Goal: Task Accomplishment & Management: Manage account settings

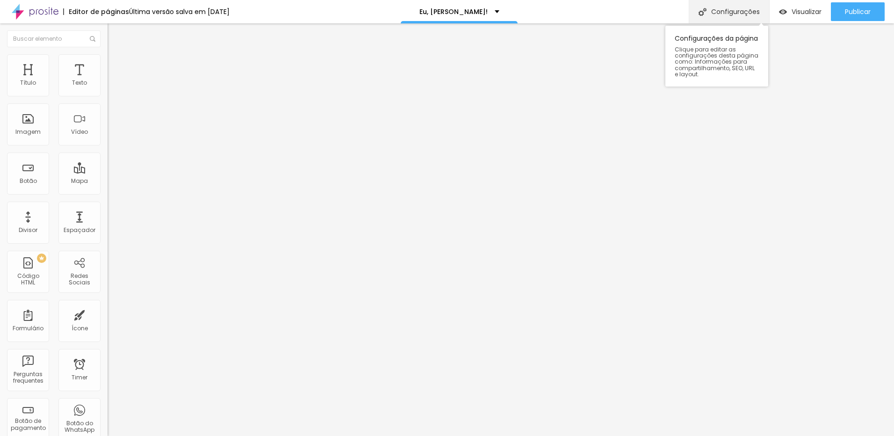
click at [736, 11] on div "Configurações" at bounding box center [729, 11] width 80 height 23
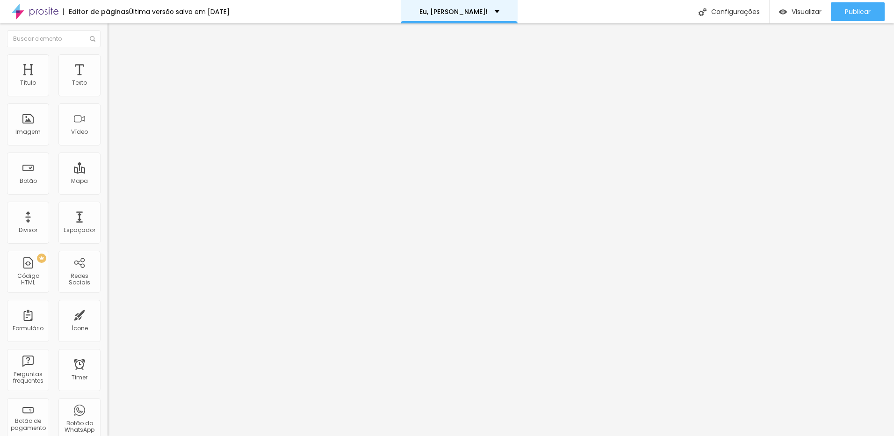
click at [480, 13] on div "Eu, [PERSON_NAME]!" at bounding box center [460, 11] width 80 height 7
click at [480, 7] on div "Eu, [PERSON_NAME]!" at bounding box center [460, 3] width 64 height 7
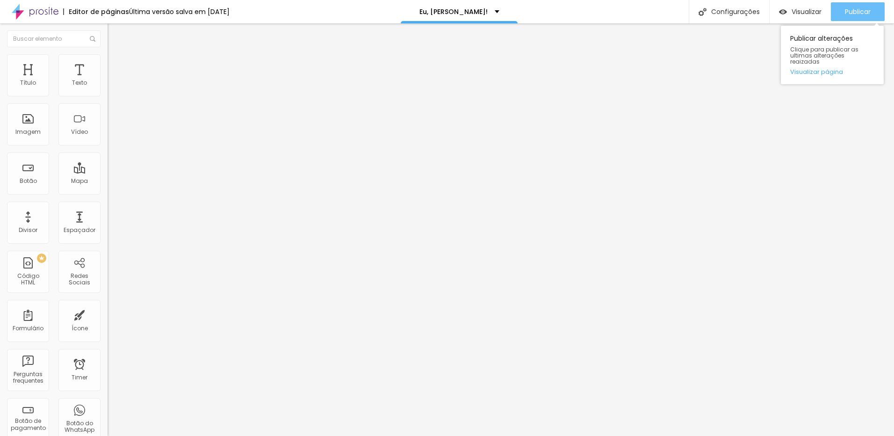
click at [878, 9] on button "Publicar" at bounding box center [858, 11] width 54 height 19
click at [50, 12] on img at bounding box center [35, 11] width 47 height 23
click at [108, 60] on img at bounding box center [112, 58] width 8 height 8
type input "23"
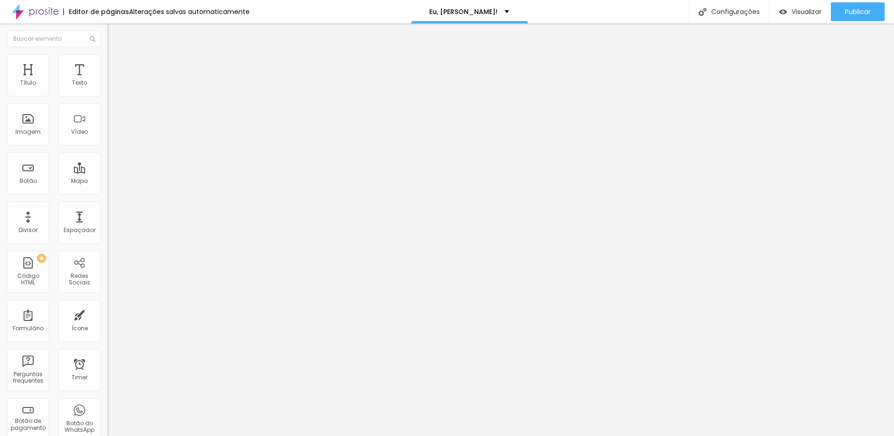
type input "24"
type input "25"
type input "26"
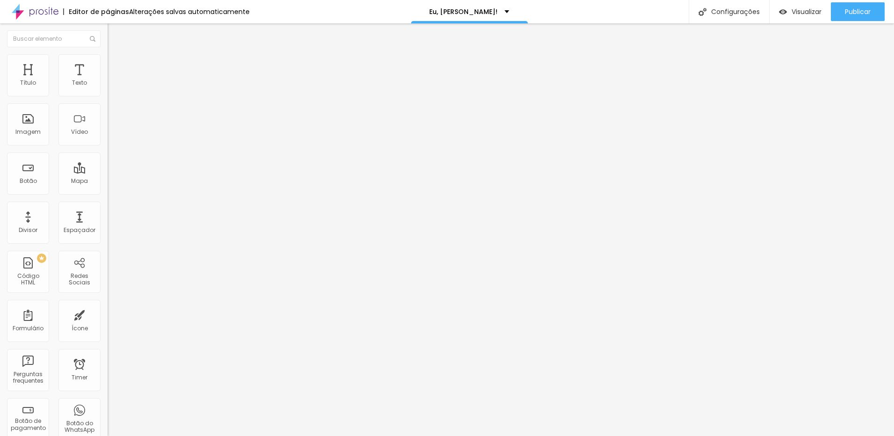
type input "26"
type input "27"
type input "28"
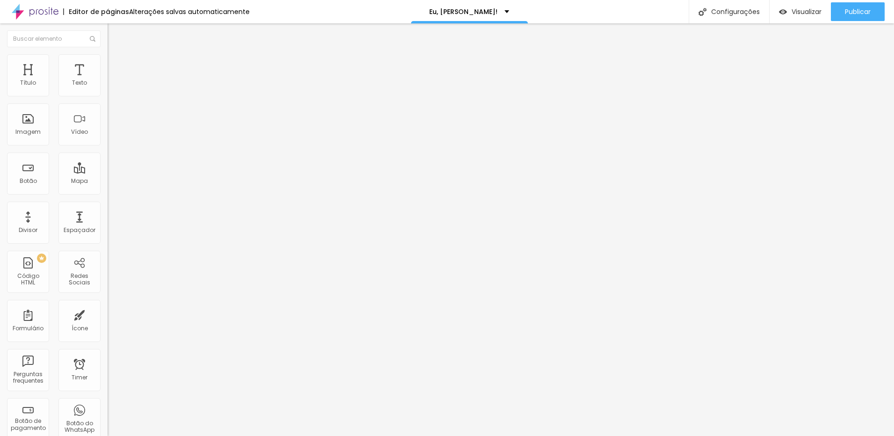
type input "29"
type input "30"
type input "31"
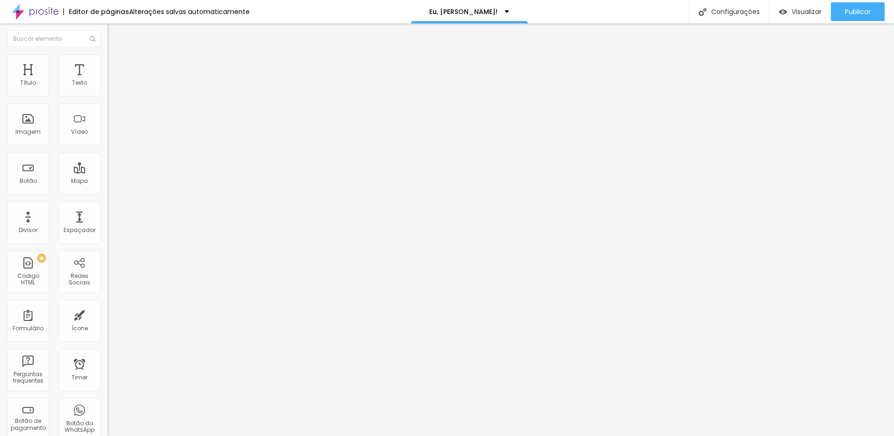
type input "31"
type input "32"
type input "33"
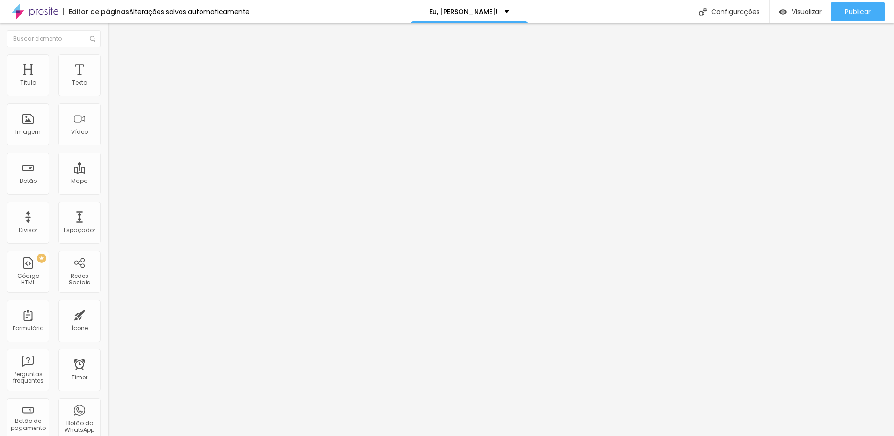
type input "34"
type input "35"
type input "36"
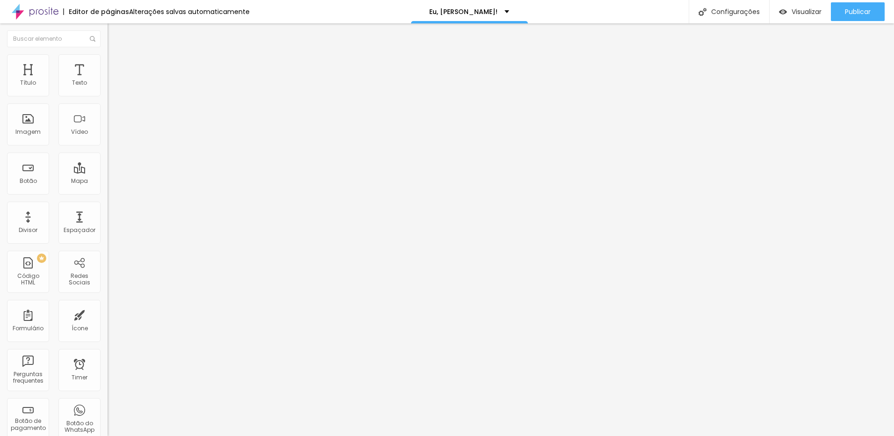
type input "36"
type input "37"
type input "38"
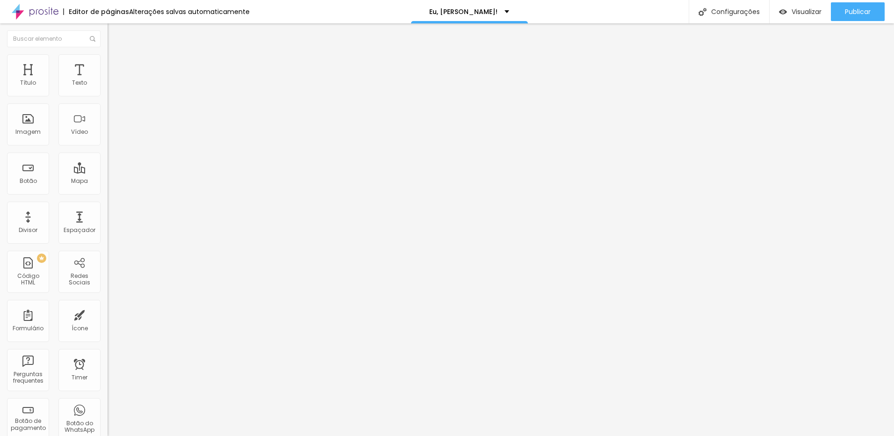
type input "39"
type input "40"
type input "38"
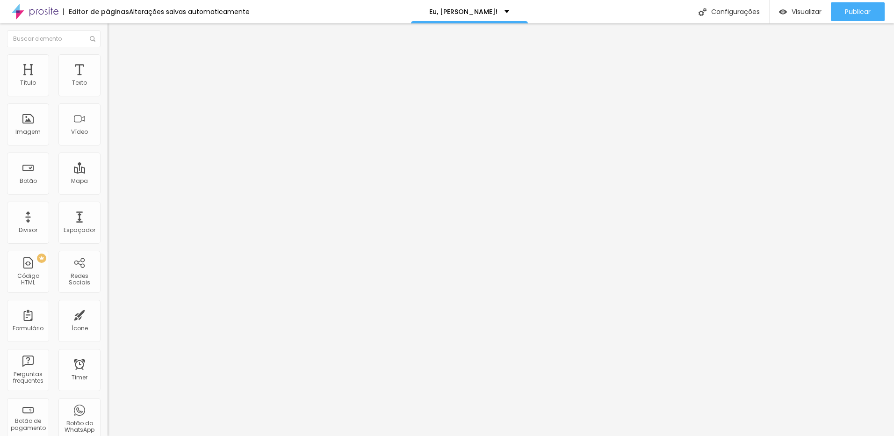
type input "38"
type input "34"
type input "33"
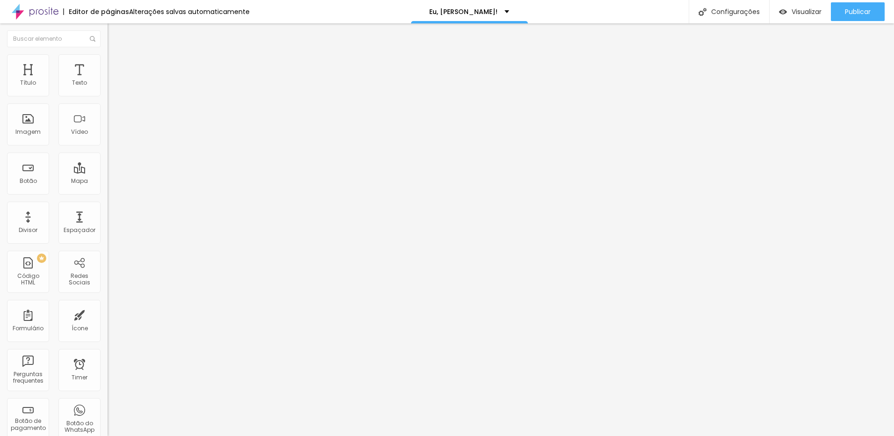
type input "31"
type input "29"
type input "27"
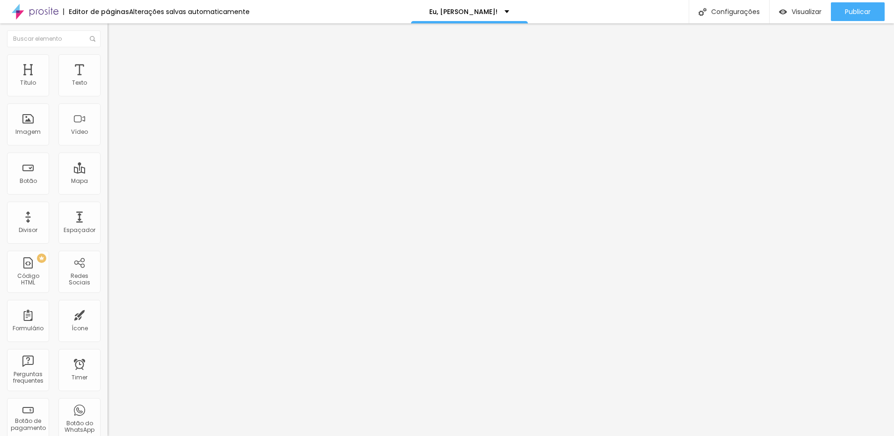
type input "27"
type input "25"
type input "23"
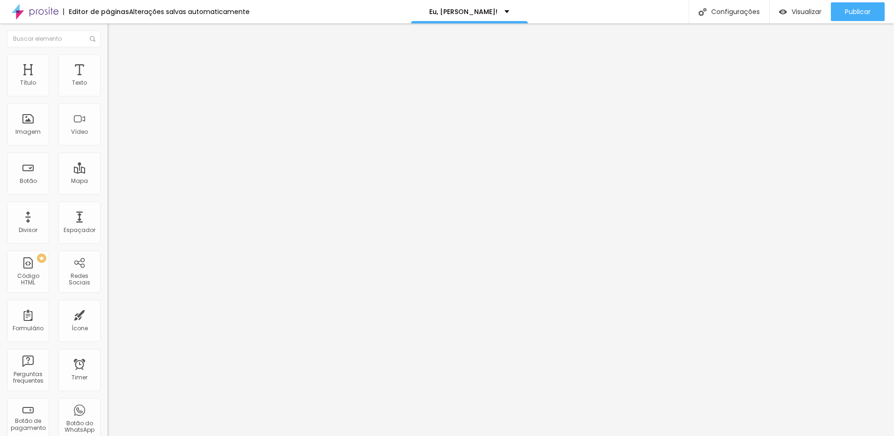
type input "21"
type input "19"
type input "18"
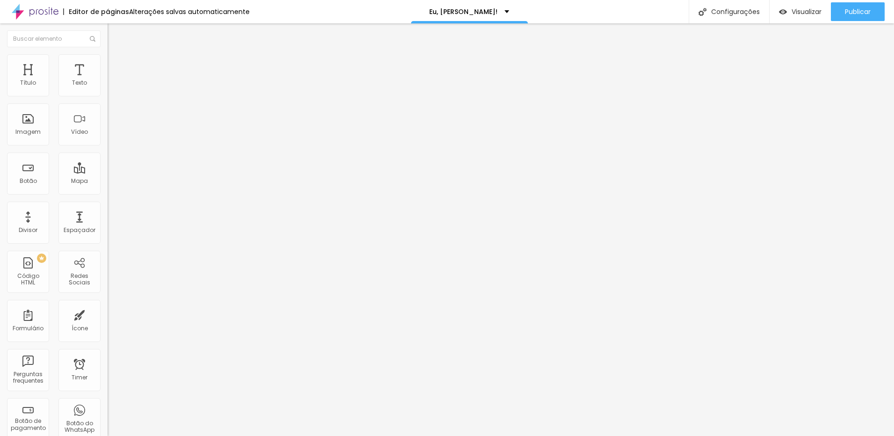
type input "18"
type input "16"
type input "14"
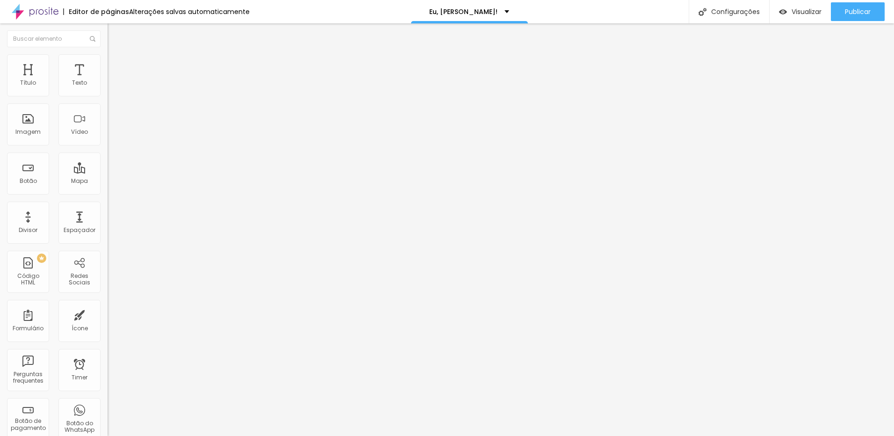
type input "15"
type input "16"
type input "17"
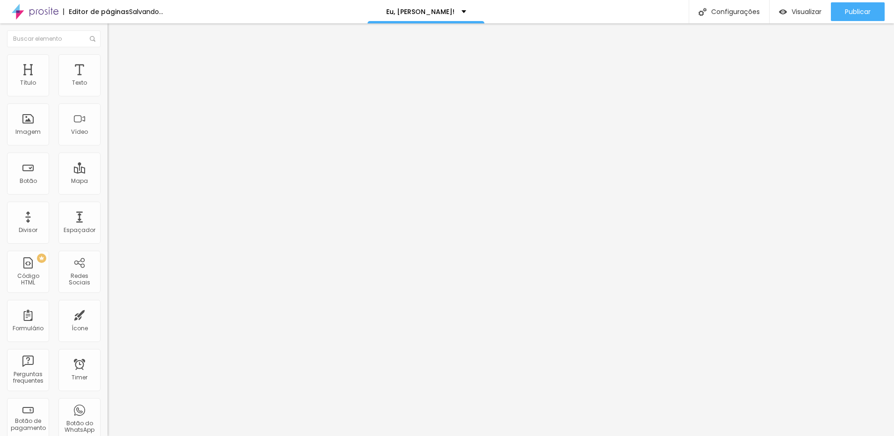
type input "17"
type input "19"
type input "20"
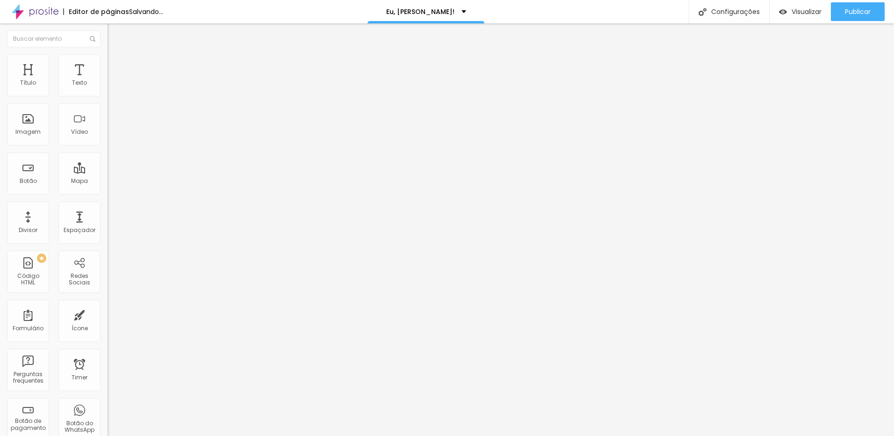
type input "21"
type input "22"
type input "21"
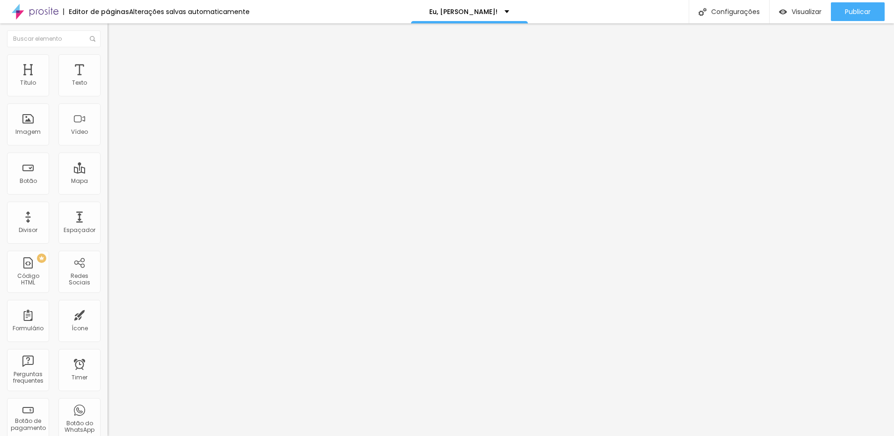
type input "21"
type input "20"
type input "19"
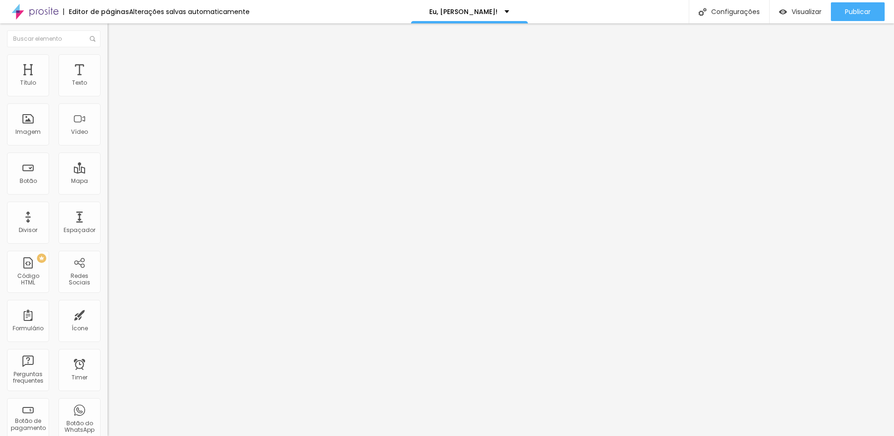
type input "18"
type input "17"
type input "18"
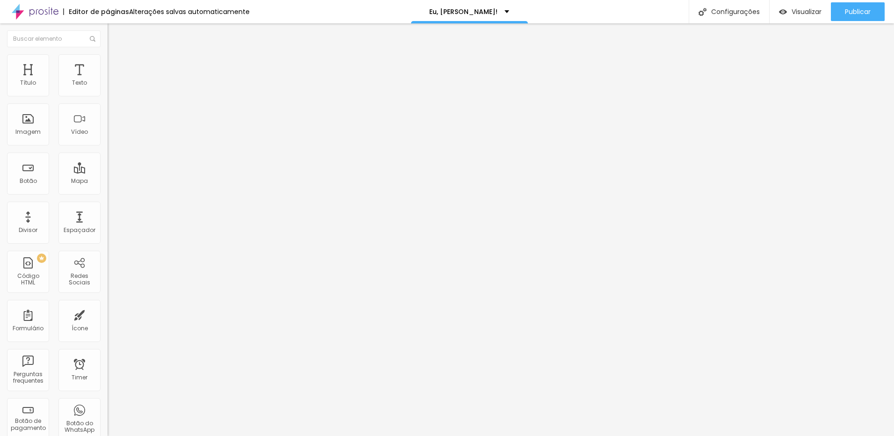
type input "18"
type input "19"
type input "20"
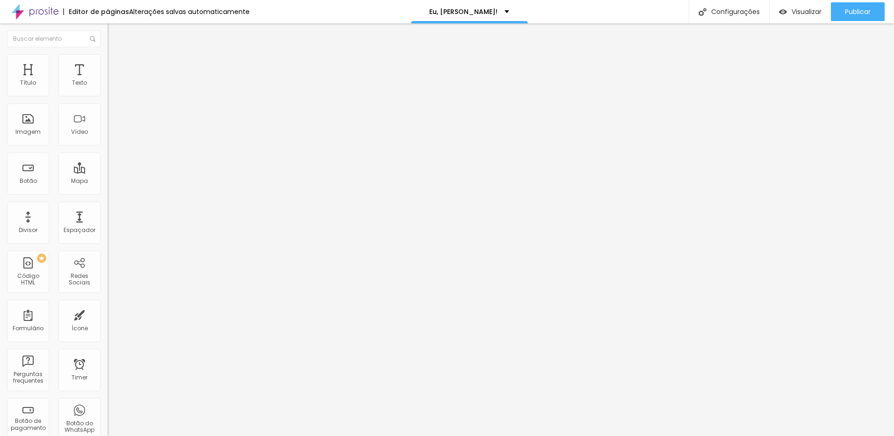
type input "21"
type input "22"
type input "21"
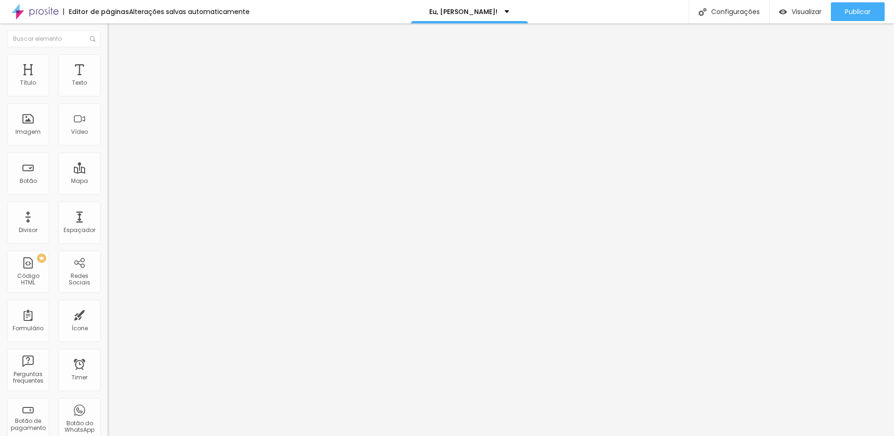
type input "21"
type input "20"
type input "21"
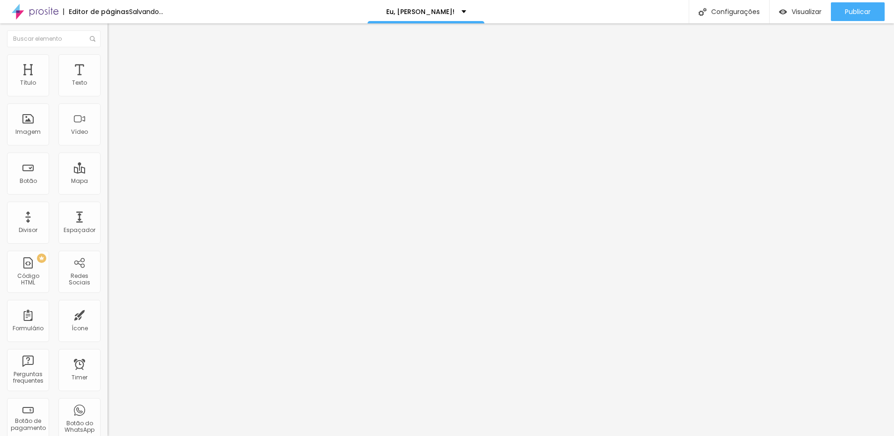
type input "20"
drag, startPoint x: 39, startPoint y: 100, endPoint x: 31, endPoint y: 99, distance: 7.6
type input "20"
click at [108, 96] on input "range" at bounding box center [138, 91] width 60 height 7
type input "11"
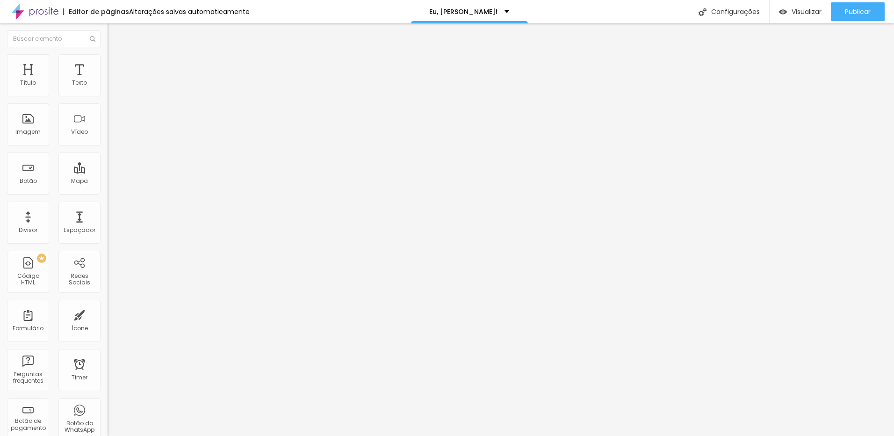
type input "11"
type input "12"
type input "13"
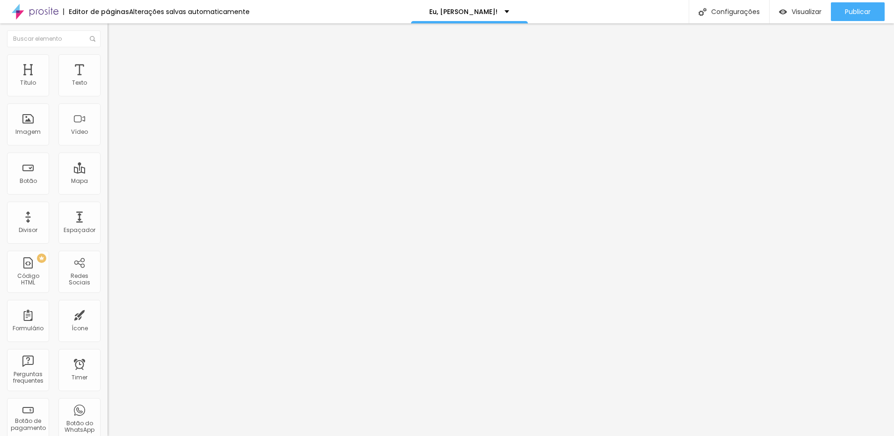
type input "14"
type input "15"
type input "16"
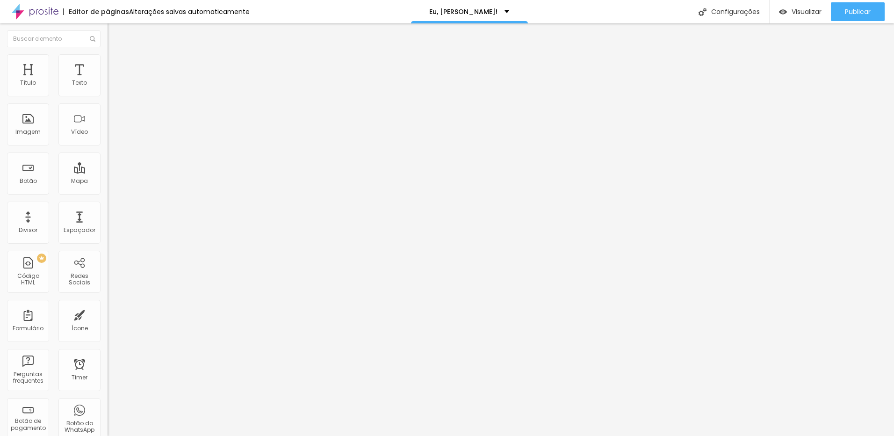
type input "16"
type input "17"
type input "18"
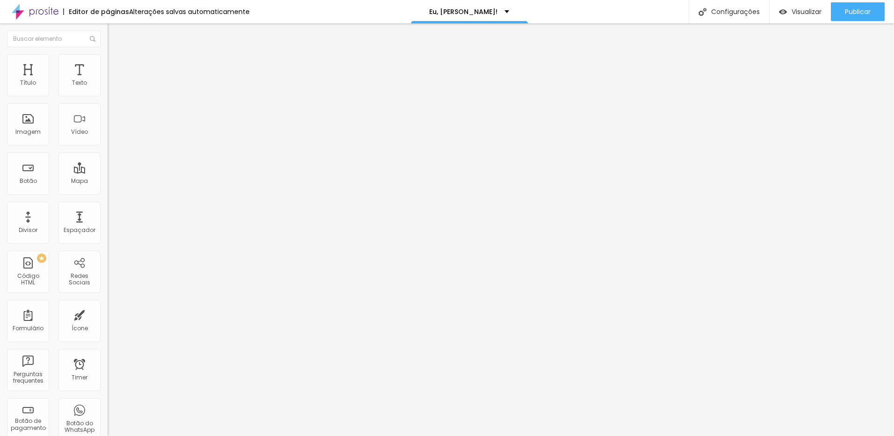
type input "19"
type input "20"
type input "21"
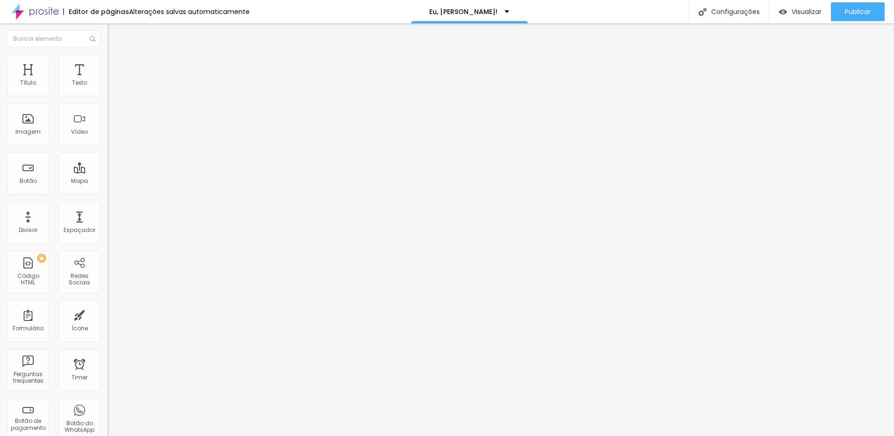
type input "21"
type input "22"
type input "23"
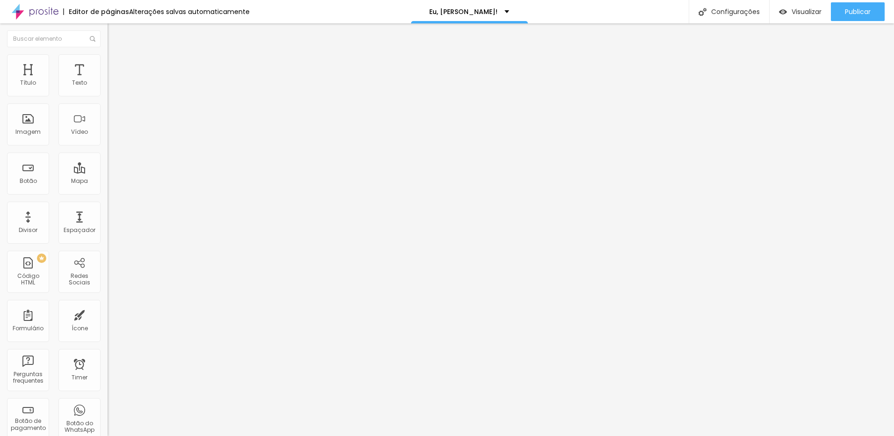
type input "24"
type input "25"
type input "23"
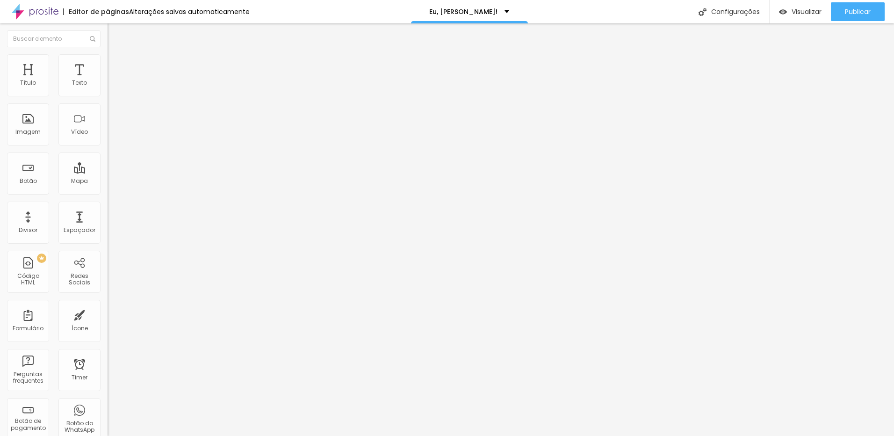
type input "23"
type input "22"
type input "21"
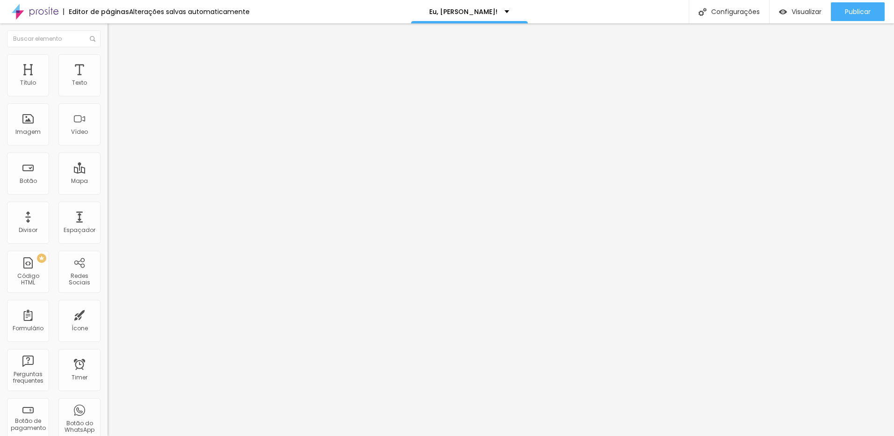
type input "14"
type input "13"
type input "11"
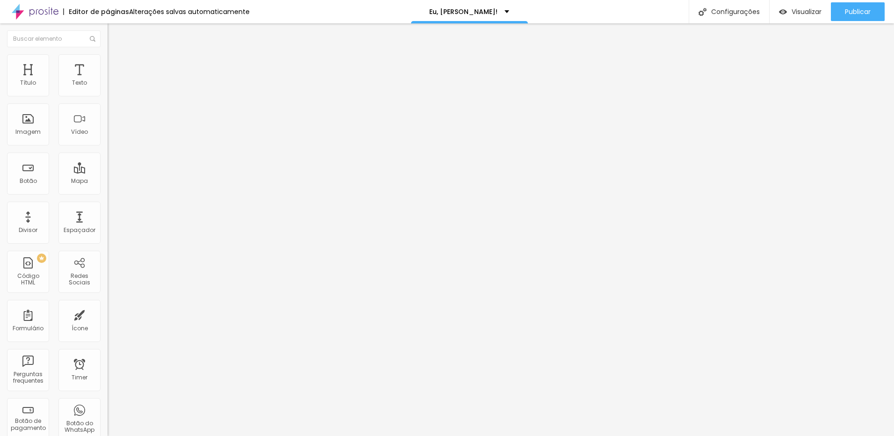
type input "11"
type input "10"
type input "8"
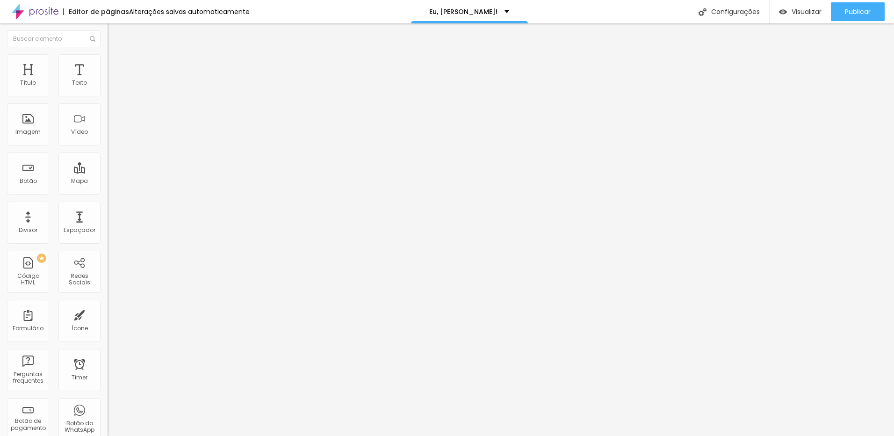
type input "7"
type input "6"
type input "5"
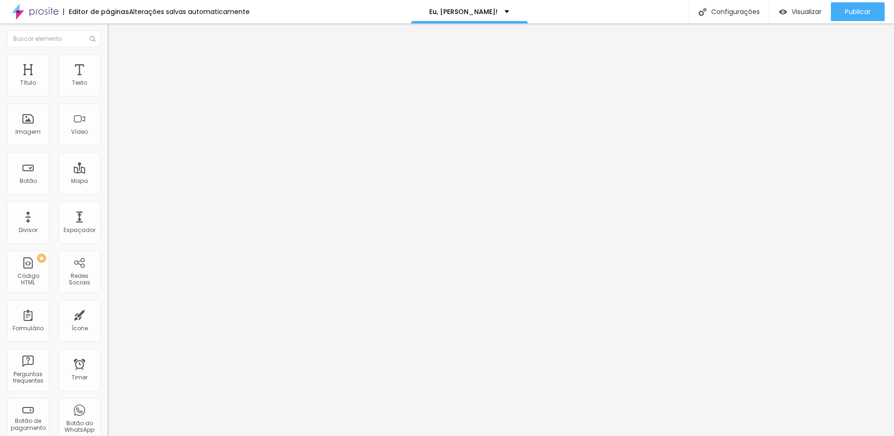
drag, startPoint x: 30, startPoint y: 127, endPoint x: -2, endPoint y: 116, distance: 33.6
type input "5"
click at [108, 116] on input "range" at bounding box center [138, 115] width 60 height 7
type input "11"
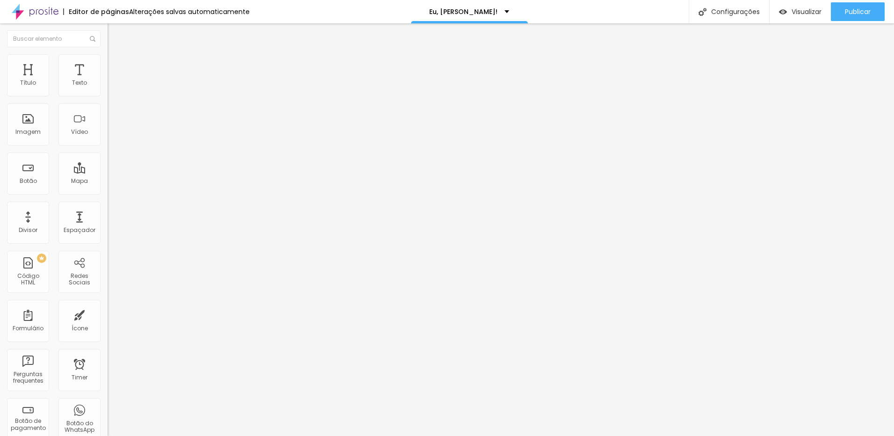
type input "12"
type input "13"
type input "14"
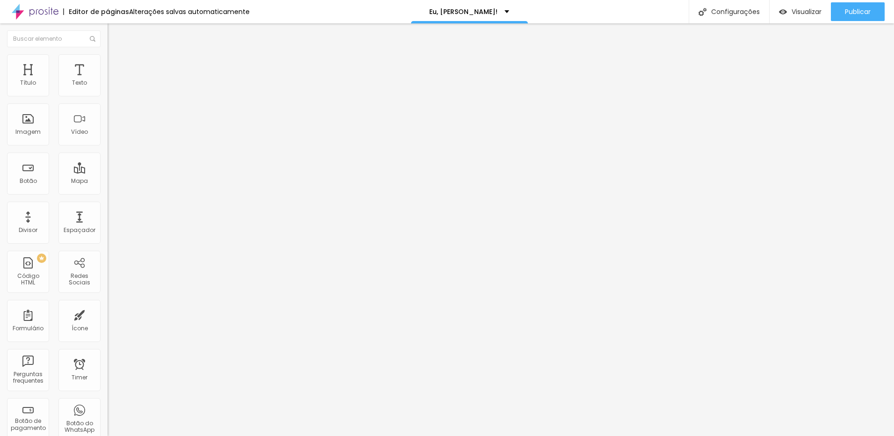
type input "14"
type input "15"
type input "18"
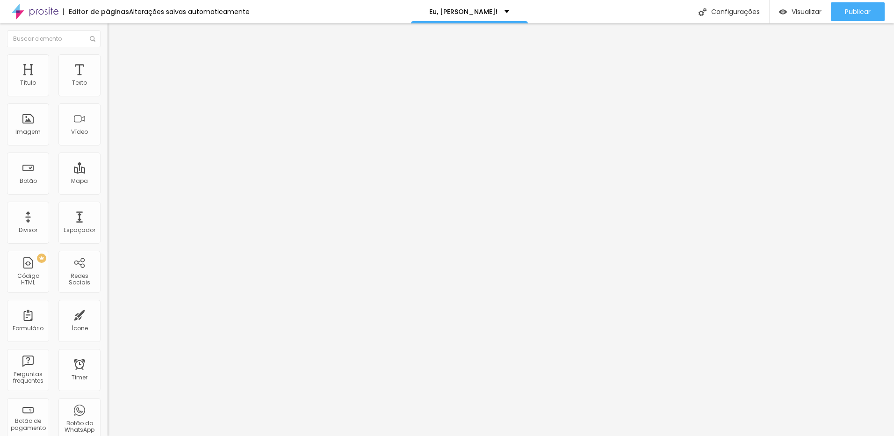
type input "19"
type input "21"
type input "23"
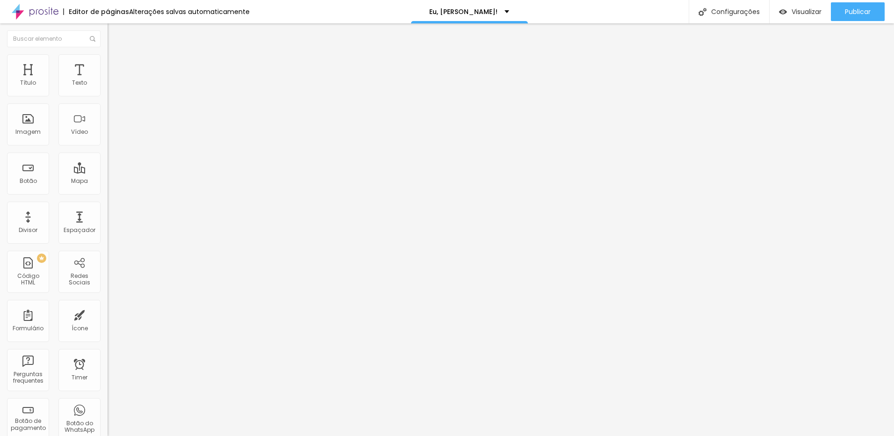
type input "23"
type input "25"
type input "26"
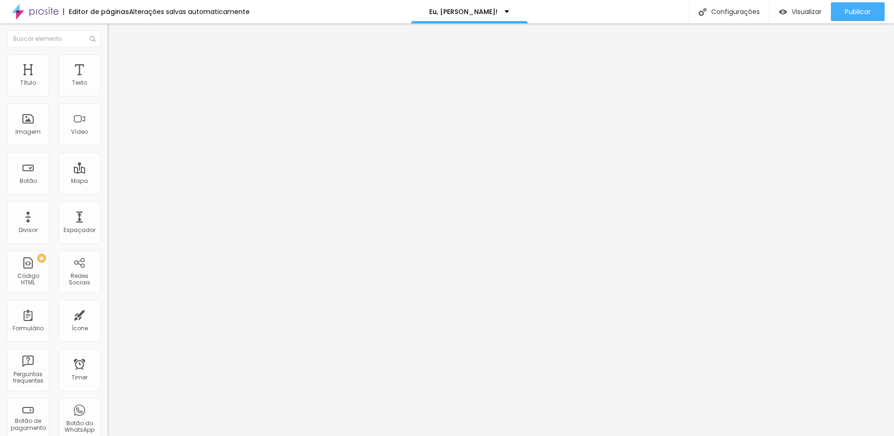
type input "27"
type input "28"
type input "29"
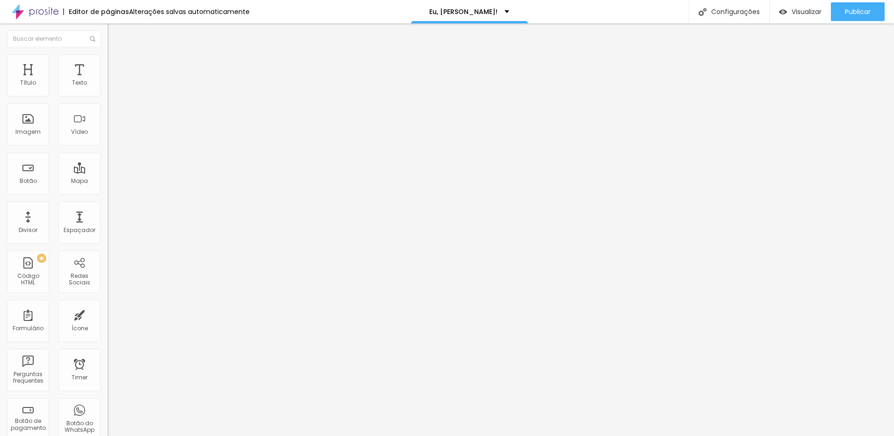
type input "29"
type input "30"
type input "25"
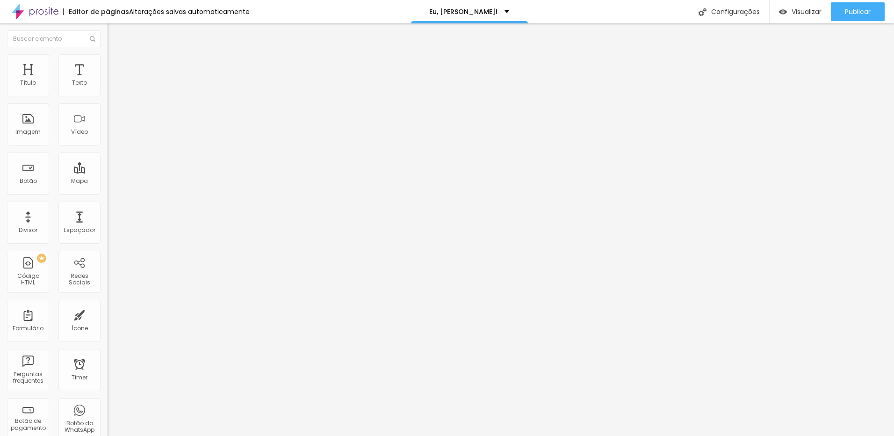
type input "21"
type input "18"
type input "15"
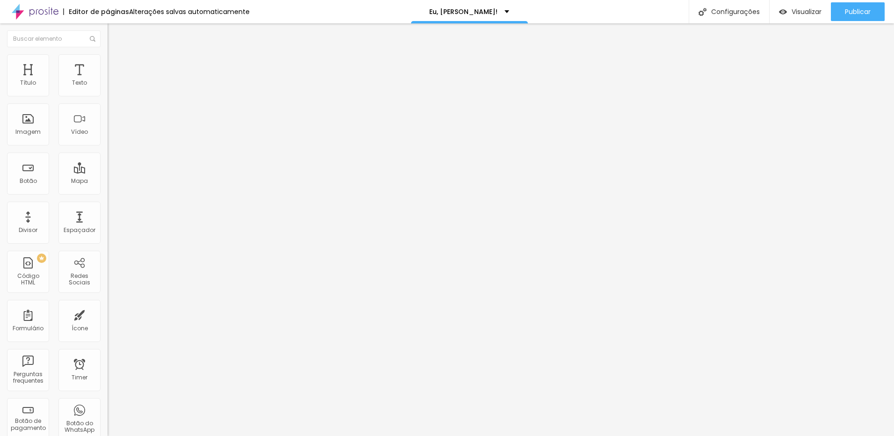
type input "15"
type input "12"
type input "10"
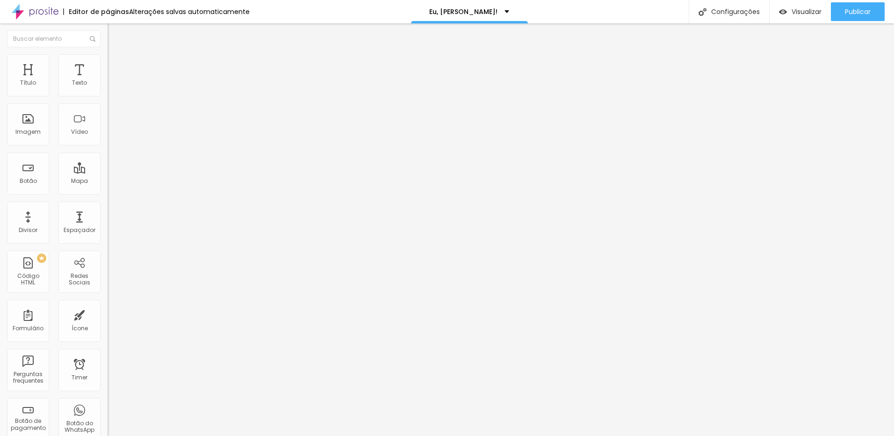
type input "9"
drag, startPoint x: 39, startPoint y: 154, endPoint x: -2, endPoint y: 140, distance: 43.0
click at [108, 140] on input "range" at bounding box center [138, 139] width 60 height 7
click at [111, 168] on icon "button" at bounding box center [114, 165] width 6 height 6
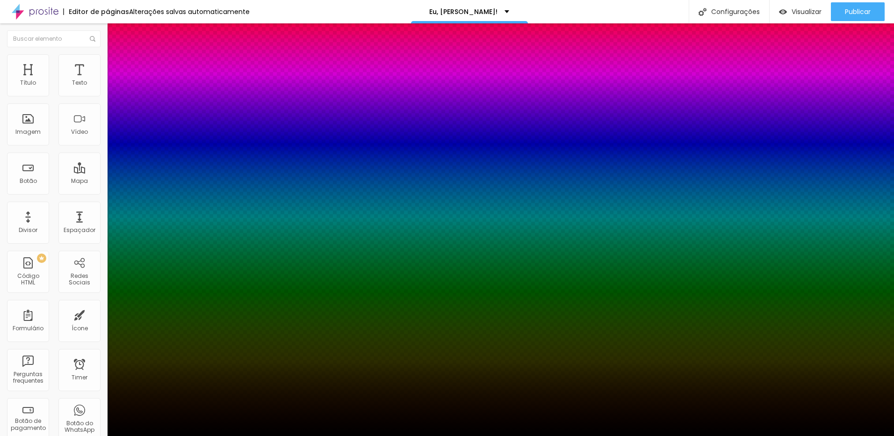
drag, startPoint x: 102, startPoint y: 207, endPoint x: 201, endPoint y: 205, distance: 98.3
drag, startPoint x: 103, startPoint y: 235, endPoint x: 63, endPoint y: 228, distance: 40.4
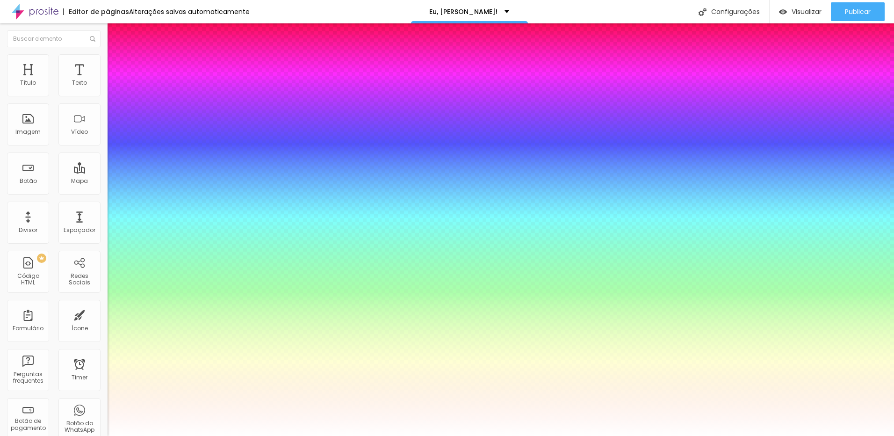
drag, startPoint x: 171, startPoint y: 270, endPoint x: 116, endPoint y: 261, distance: 55.4
drag, startPoint x: 116, startPoint y: 261, endPoint x: 147, endPoint y: 231, distance: 44.0
drag, startPoint x: 207, startPoint y: 211, endPoint x: 222, endPoint y: 210, distance: 15.5
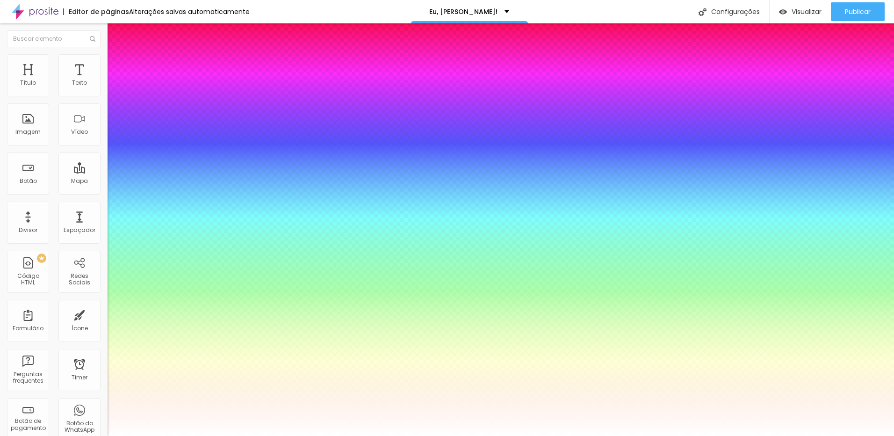
click at [92, 435] on div at bounding box center [447, 436] width 894 height 0
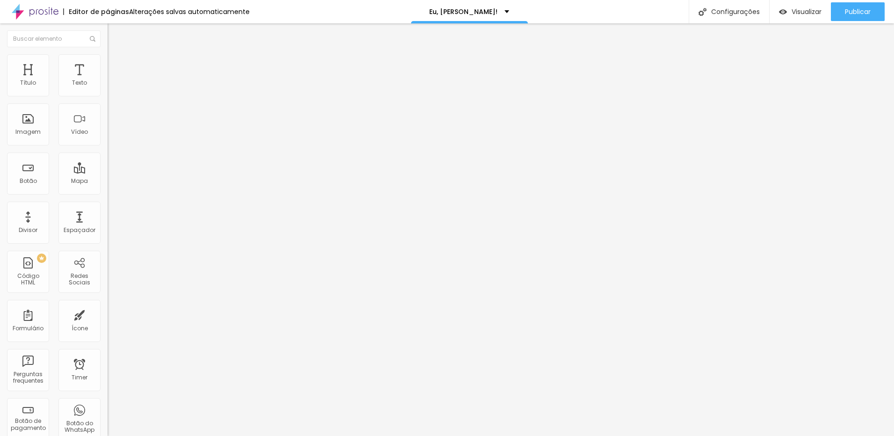
click at [108, 171] on button "button" at bounding box center [114, 166] width 13 height 10
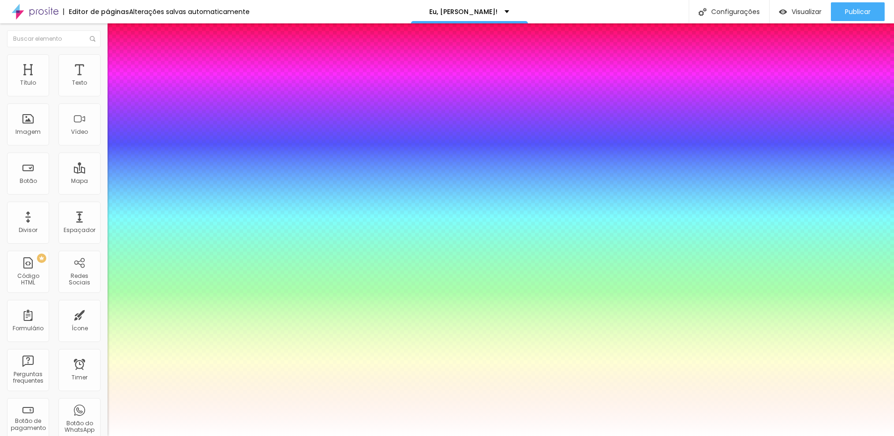
click at [45, 435] on div at bounding box center [447, 436] width 894 height 0
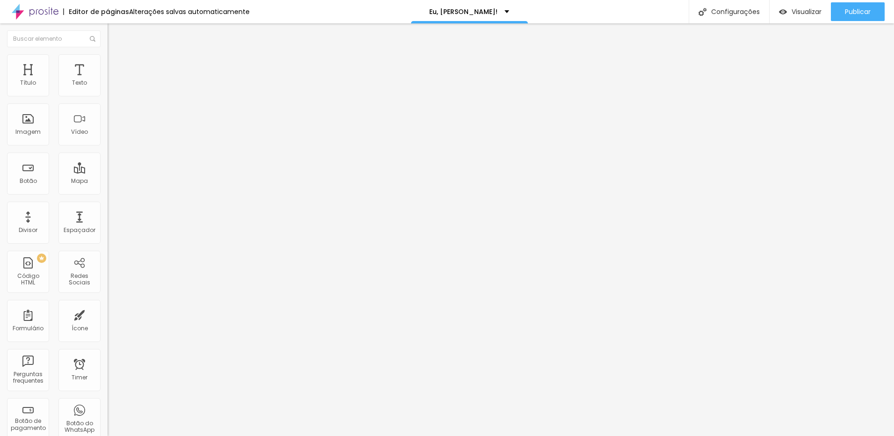
click at [108, 197] on button "button" at bounding box center [114, 197] width 13 height 10
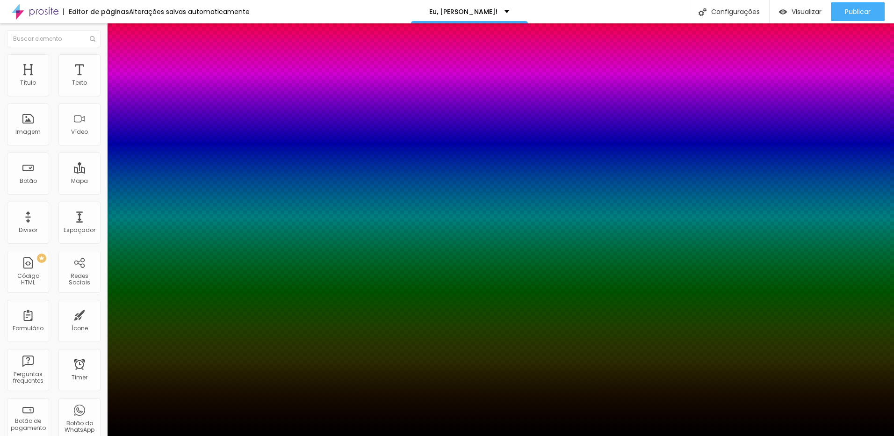
click at [164, 435] on div at bounding box center [447, 442] width 894 height 0
click at [93, 435] on div at bounding box center [447, 436] width 894 height 0
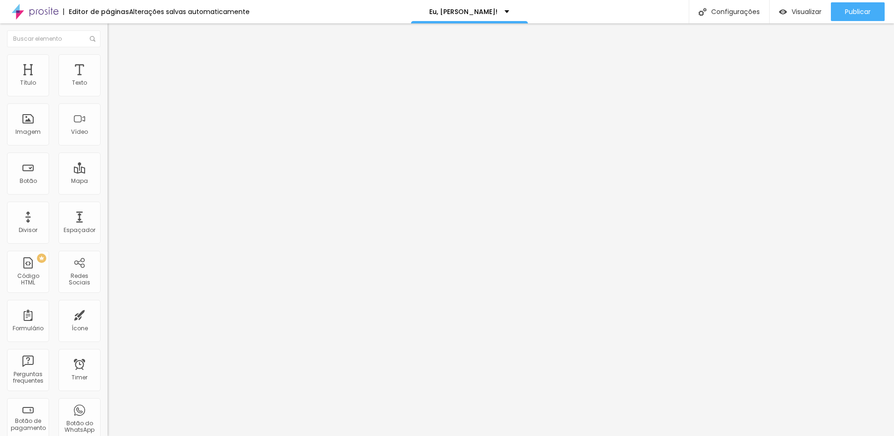
click at [112, 167] on icon "button" at bounding box center [114, 165] width 4 height 4
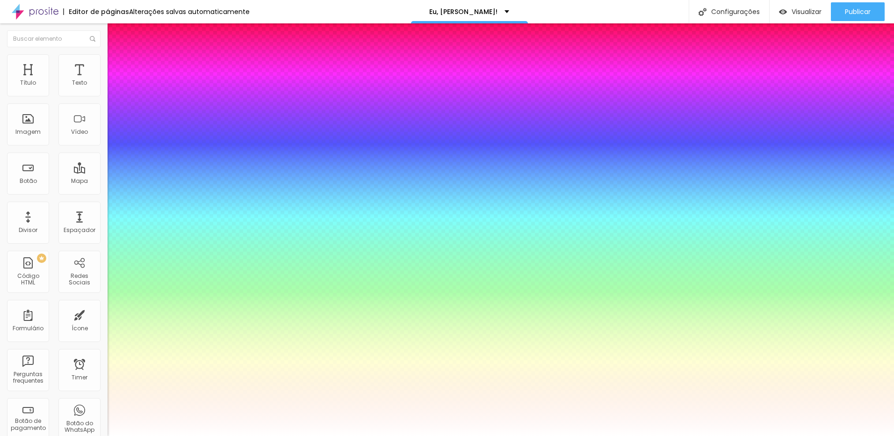
drag, startPoint x: 10, startPoint y: 128, endPoint x: 43, endPoint y: 130, distance: 32.8
click at [46, 435] on div at bounding box center [447, 436] width 894 height 0
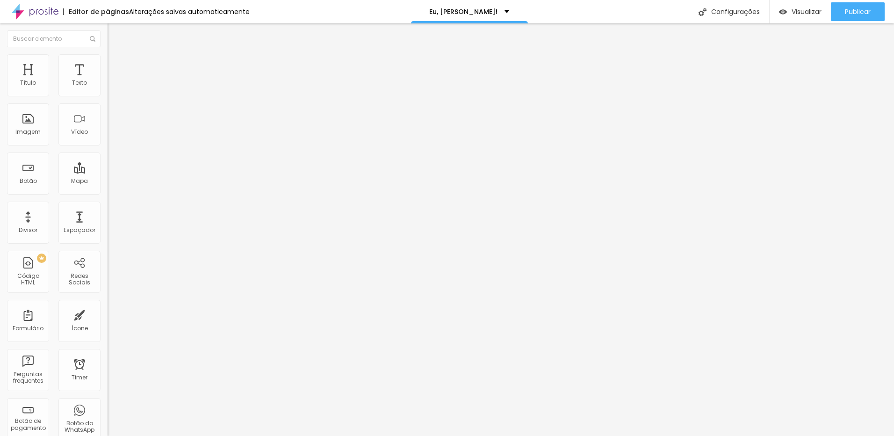
drag, startPoint x: 10, startPoint y: 126, endPoint x: 32, endPoint y: 124, distance: 21.6
click at [108, 120] on input "range" at bounding box center [138, 115] width 60 height 7
drag, startPoint x: 28, startPoint y: 99, endPoint x: 43, endPoint y: 97, distance: 14.6
click at [108, 96] on input "range" at bounding box center [138, 91] width 60 height 7
click at [116, 55] on span "Conteúdo" at bounding box center [130, 51] width 29 height 8
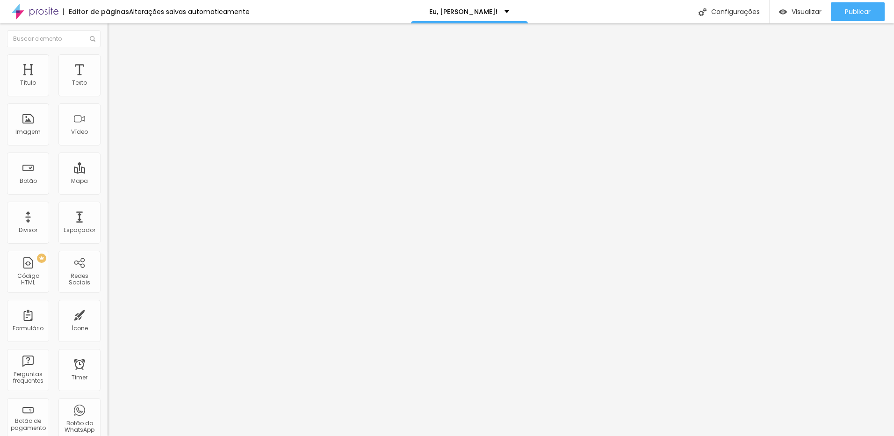
click at [108, 189] on div "Instagram" at bounding box center [162, 192] width 108 height 6
drag, startPoint x: 70, startPoint y: 152, endPoint x: 86, endPoint y: 151, distance: 15.9
click at [108, 318] on input "https://www.instagram.com/leoartefoto/" at bounding box center [164, 322] width 112 height 9
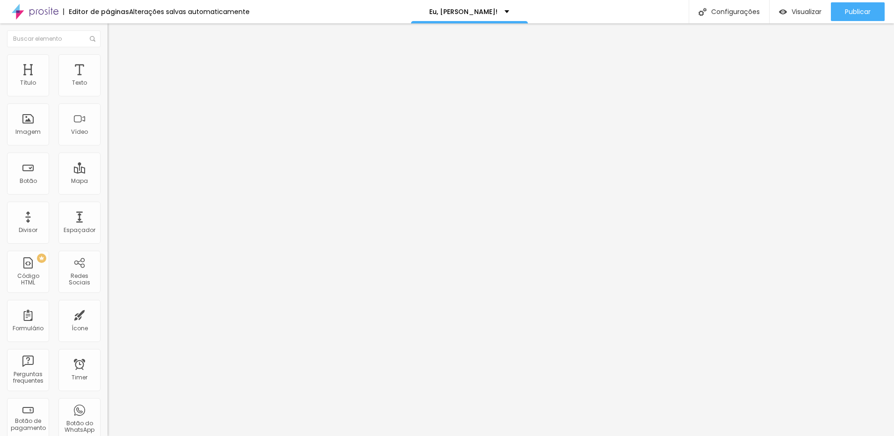
click at [108, 312] on label "Endereço URL" at bounding box center [162, 315] width 108 height 6
click at [108, 349] on button "+ Adicionar Icone" at bounding box center [137, 353] width 58 height 9
click at [116, 66] on span "Avançado" at bounding box center [131, 70] width 31 height 8
click at [108, 181] on input "range" at bounding box center [138, 184] width 60 height 7
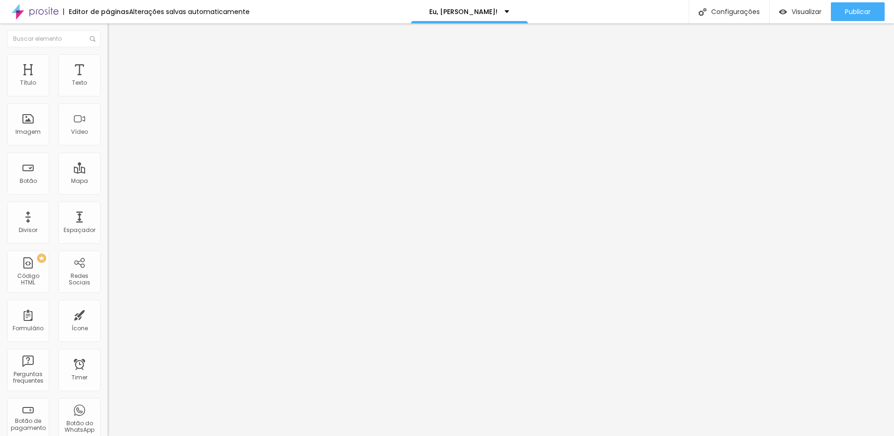
click at [108, 54] on li "Conteúdo" at bounding box center [162, 49] width 108 height 9
click at [852, 12] on span "Publicar" at bounding box center [858, 11] width 26 height 7
click at [108, 55] on img at bounding box center [112, 58] width 8 height 8
drag, startPoint x: 42, startPoint y: 102, endPoint x: 35, endPoint y: 100, distance: 7.2
click at [108, 96] on input "range" at bounding box center [138, 91] width 60 height 7
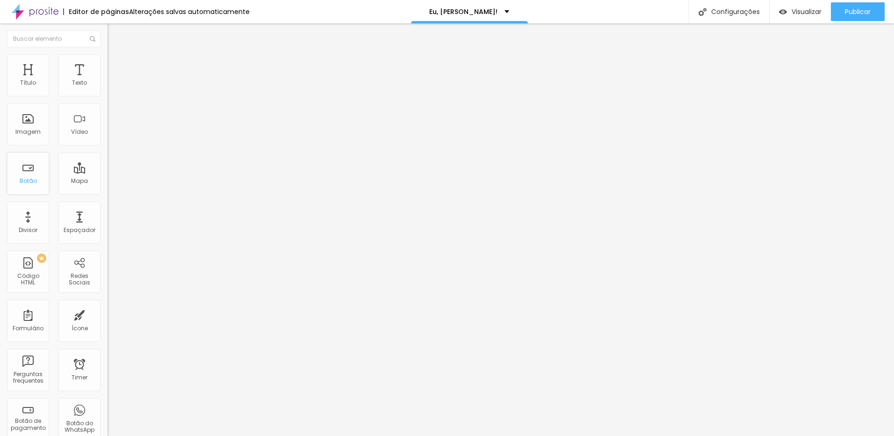
click at [35, 174] on div "Botão" at bounding box center [28, 173] width 42 height 42
click at [108, 54] on li "Conteúdo" at bounding box center [162, 49] width 108 height 9
click at [116, 64] on span "Estilo" at bounding box center [123, 61] width 15 height 8
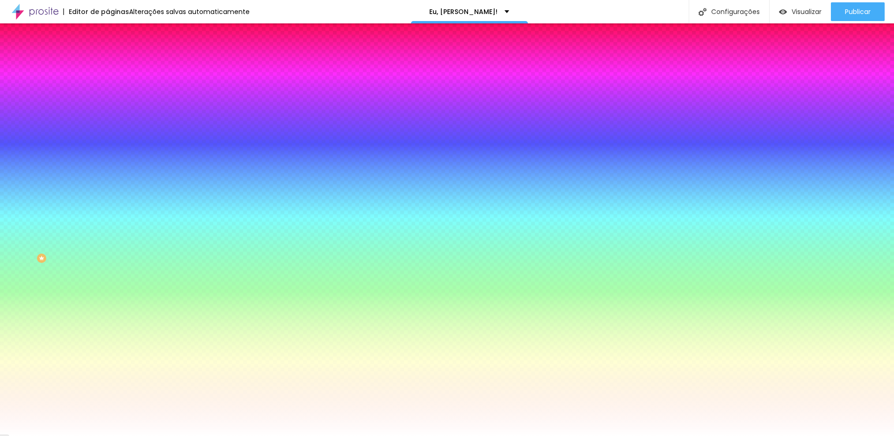
click at [116, 66] on span "Avançado" at bounding box center [131, 70] width 31 height 8
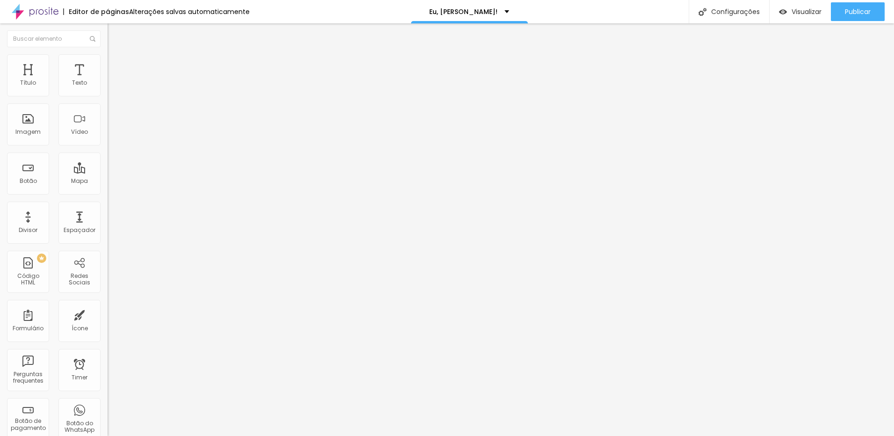
click at [108, 54] on li "Conteúdo" at bounding box center [162, 49] width 108 height 9
click at [863, 8] on span "Publicar" at bounding box center [858, 11] width 26 height 7
click at [116, 55] on span "Conteúdo" at bounding box center [130, 51] width 29 height 8
click at [108, 58] on img at bounding box center [112, 58] width 8 height 8
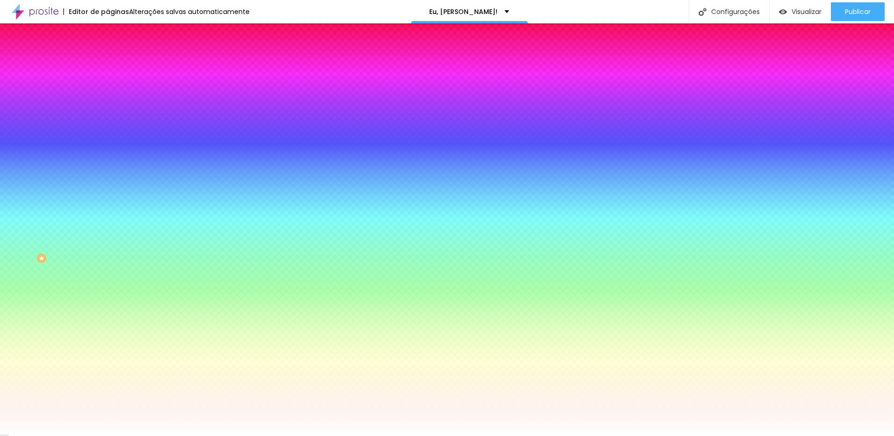
click at [108, 64] on li "Avançado" at bounding box center [162, 68] width 108 height 9
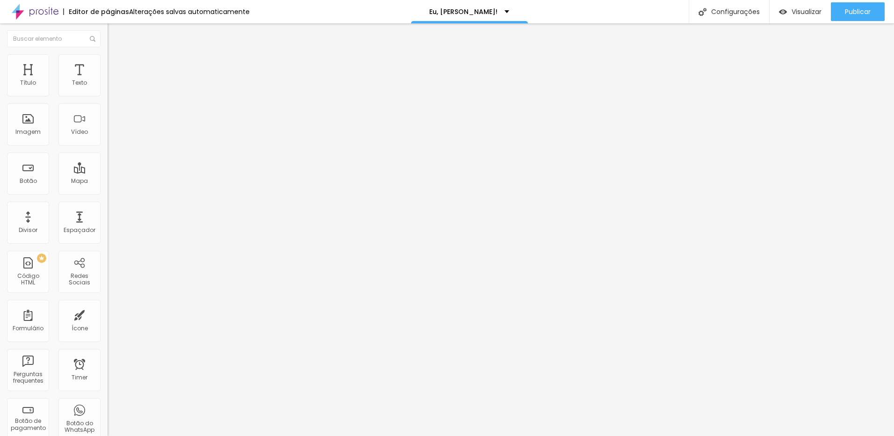
click at [108, 53] on img at bounding box center [112, 49] width 8 height 8
click at [853, 9] on span "Publicar" at bounding box center [858, 11] width 26 height 7
click at [116, 72] on span "Estilo" at bounding box center [123, 68] width 15 height 8
click at [108, 115] on img at bounding box center [162, 106] width 108 height 20
click at [111, 93] on img at bounding box center [114, 90] width 6 height 6
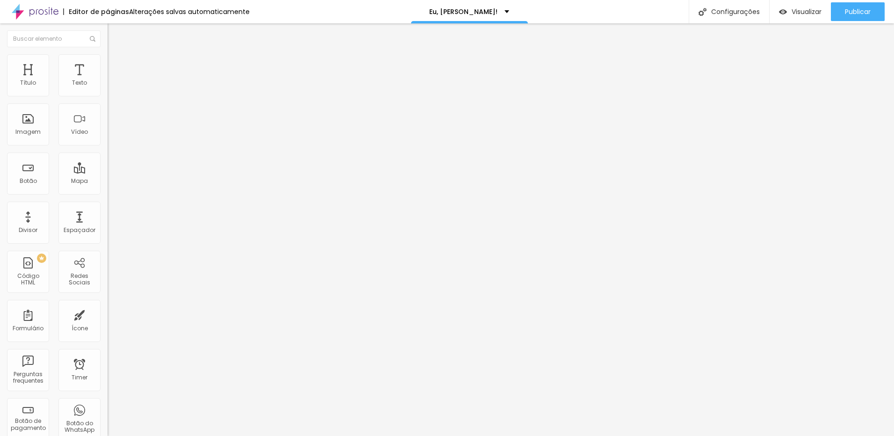
click at [111, 93] on img at bounding box center [114, 90] width 6 height 6
drag, startPoint x: 32, startPoint y: 148, endPoint x: 36, endPoint y: 142, distance: 7.5
click at [108, 279] on input "range" at bounding box center [138, 282] width 60 height 7
click at [108, 307] on span "Verde claro" at bounding box center [124, 311] width 33 height 8
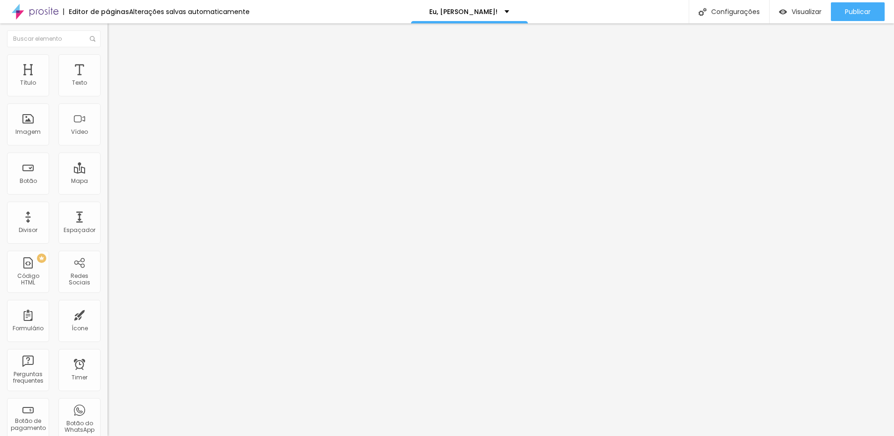
click at [108, 321] on span "Verde escuro" at bounding box center [126, 325] width 37 height 8
click at [108, 312] on span "Verde claro" at bounding box center [124, 316] width 33 height 8
click at [108, 321] on span "Verde escuro" at bounding box center [126, 325] width 37 height 8
click at [108, 333] on span "Arredondada" at bounding box center [127, 337] width 39 height 8
click at [108, 344] on span "Curvada" at bounding box center [121, 348] width 26 height 8
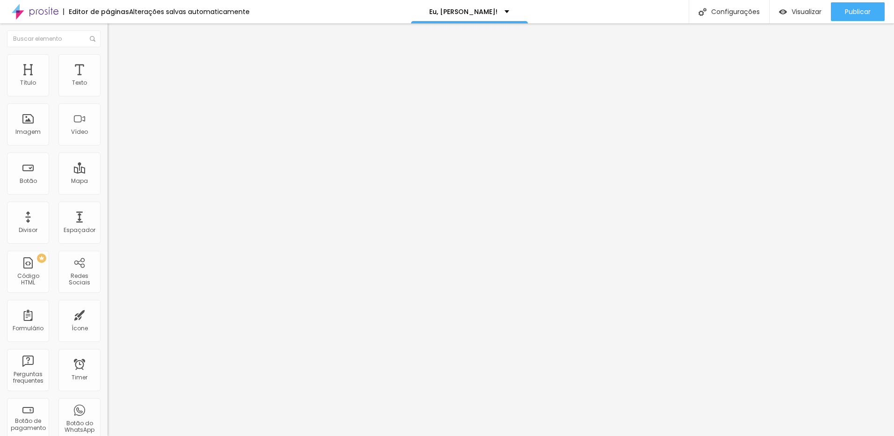
click at [108, 338] on span "Reta" at bounding box center [114, 342] width 13 height 8
click at [108, 353] on span "Arredondada" at bounding box center [127, 357] width 39 height 8
drag, startPoint x: 32, startPoint y: 149, endPoint x: 41, endPoint y: 145, distance: 9.8
click at [108, 279] on input "range" at bounding box center [138, 282] width 60 height 7
click at [111, 155] on img at bounding box center [114, 158] width 6 height 6
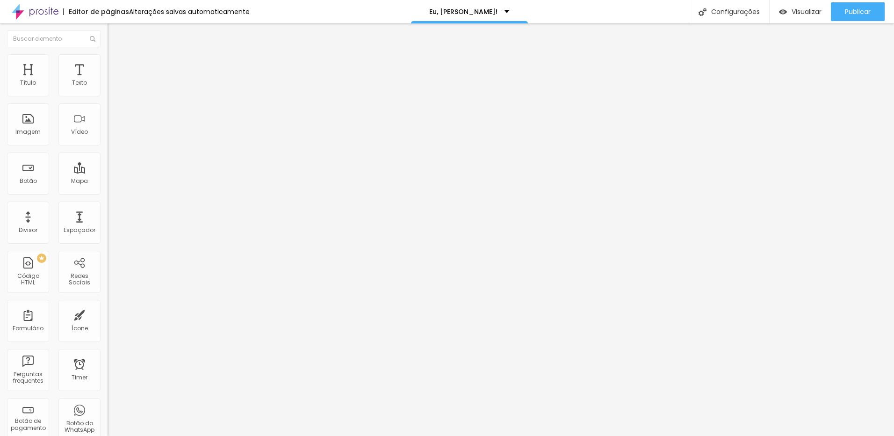
click at [111, 155] on img at bounding box center [114, 158] width 6 height 6
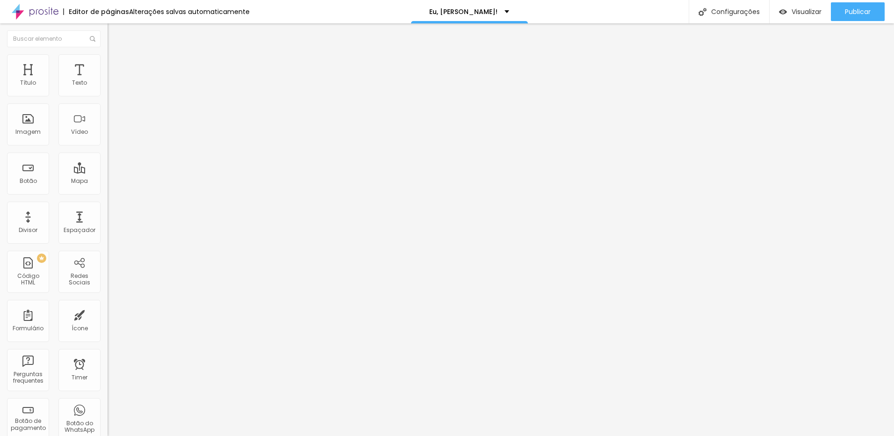
click at [111, 155] on img at bounding box center [114, 158] width 6 height 6
click at [108, 71] on li "Avançado" at bounding box center [162, 75] width 108 height 9
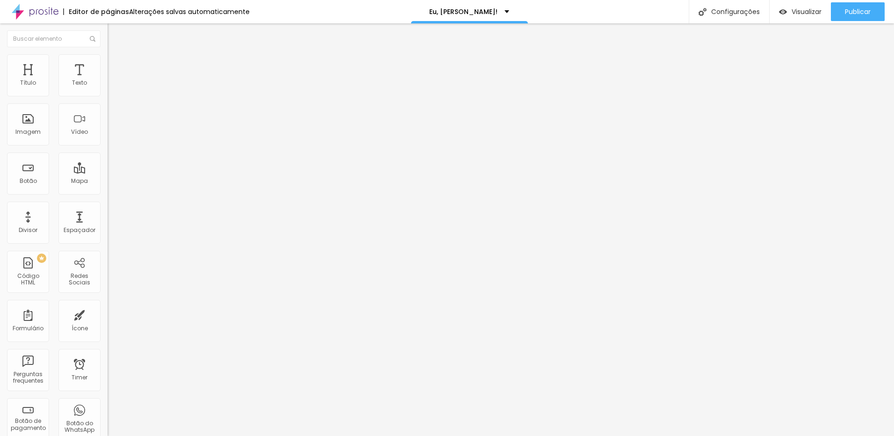
click at [115, 38] on img "button" at bounding box center [118, 37] width 7 height 7
click at [851, 8] on span "Publicar" at bounding box center [858, 11] width 26 height 7
click at [747, 12] on div "Configurações" at bounding box center [729, 11] width 80 height 23
